Goal: Check status

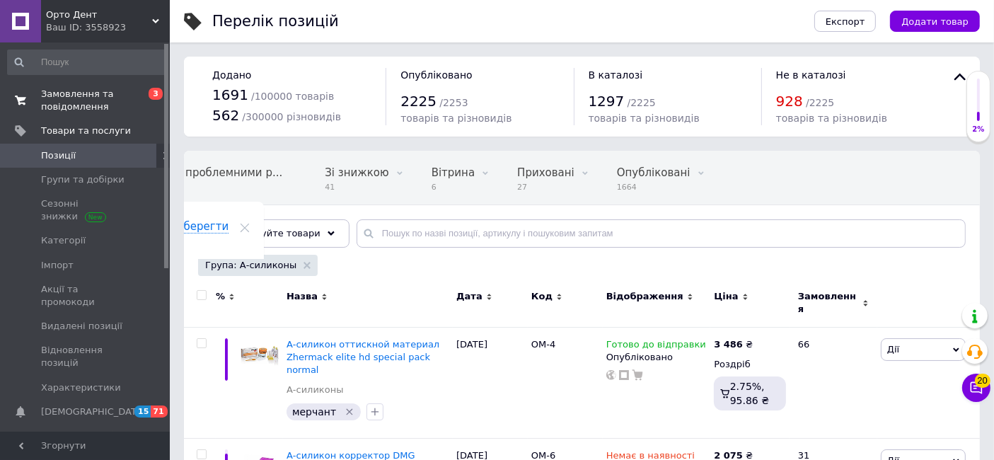
click at [95, 113] on link "Замовлення та повідомлення 0 3" at bounding box center [87, 100] width 174 height 37
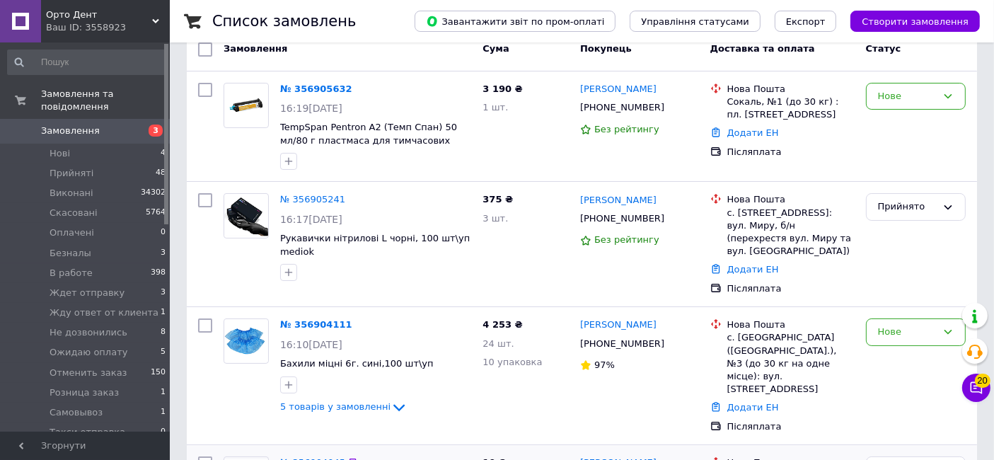
scroll to position [236, 0]
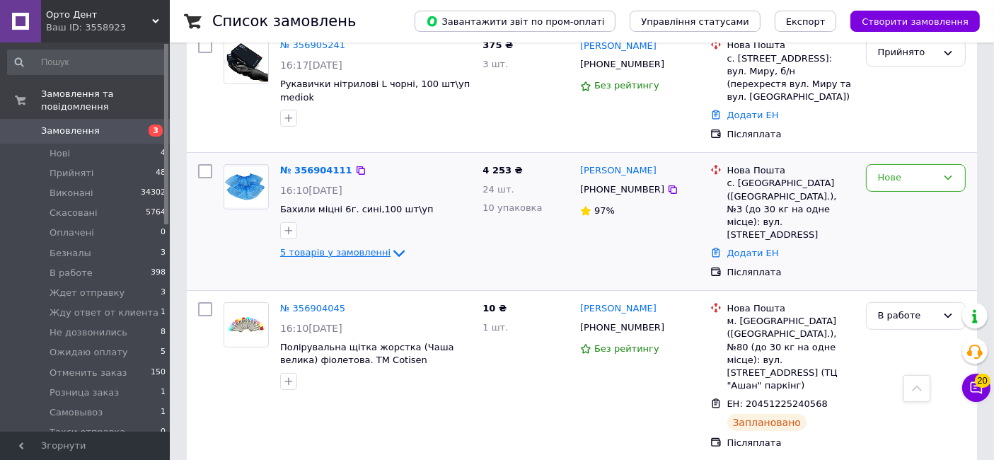
click at [366, 247] on span "5 товарів у замовленні" at bounding box center [335, 252] width 110 height 11
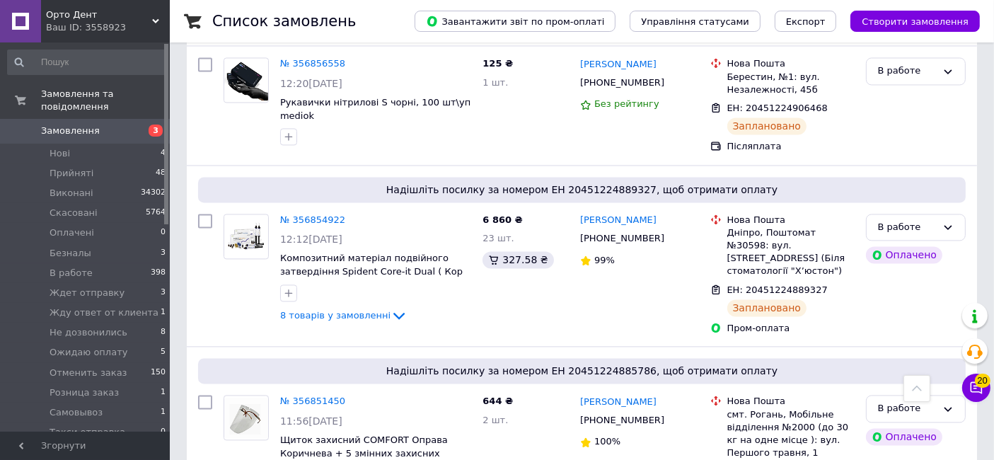
scroll to position [2752, 0]
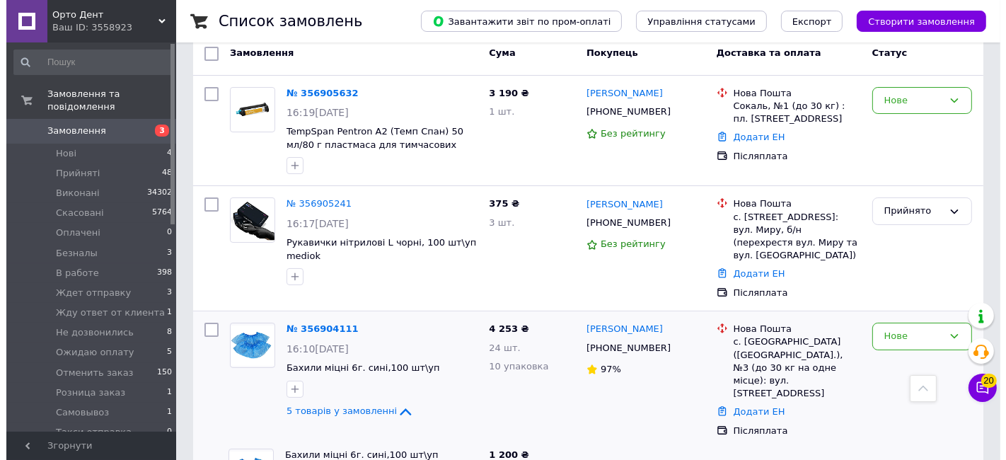
scroll to position [0, 0]
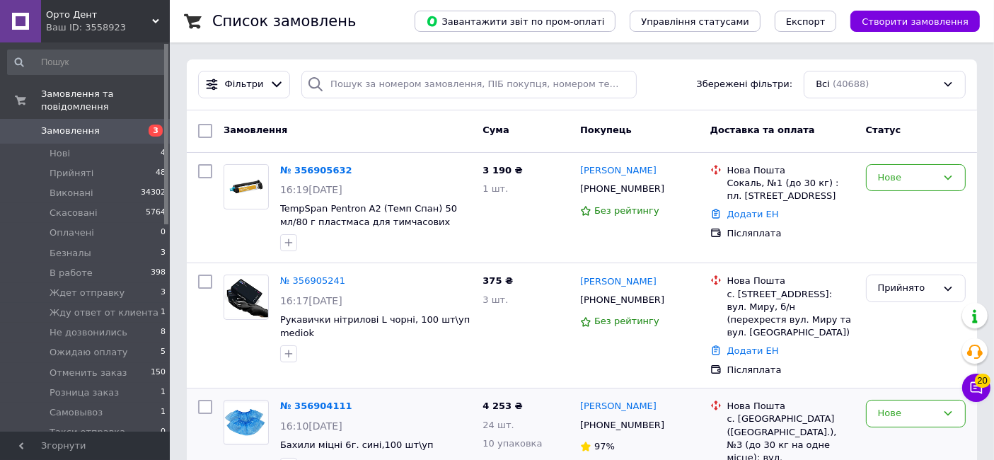
click at [89, 125] on span "Замовлення" at bounding box center [70, 131] width 59 height 13
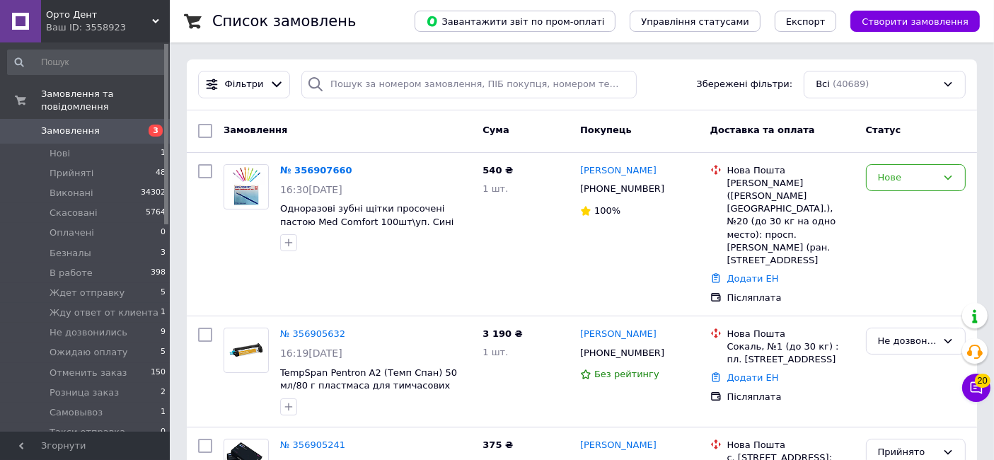
click at [84, 125] on span "Замовлення" at bounding box center [70, 131] width 59 height 13
